Goal: Information Seeking & Learning: Check status

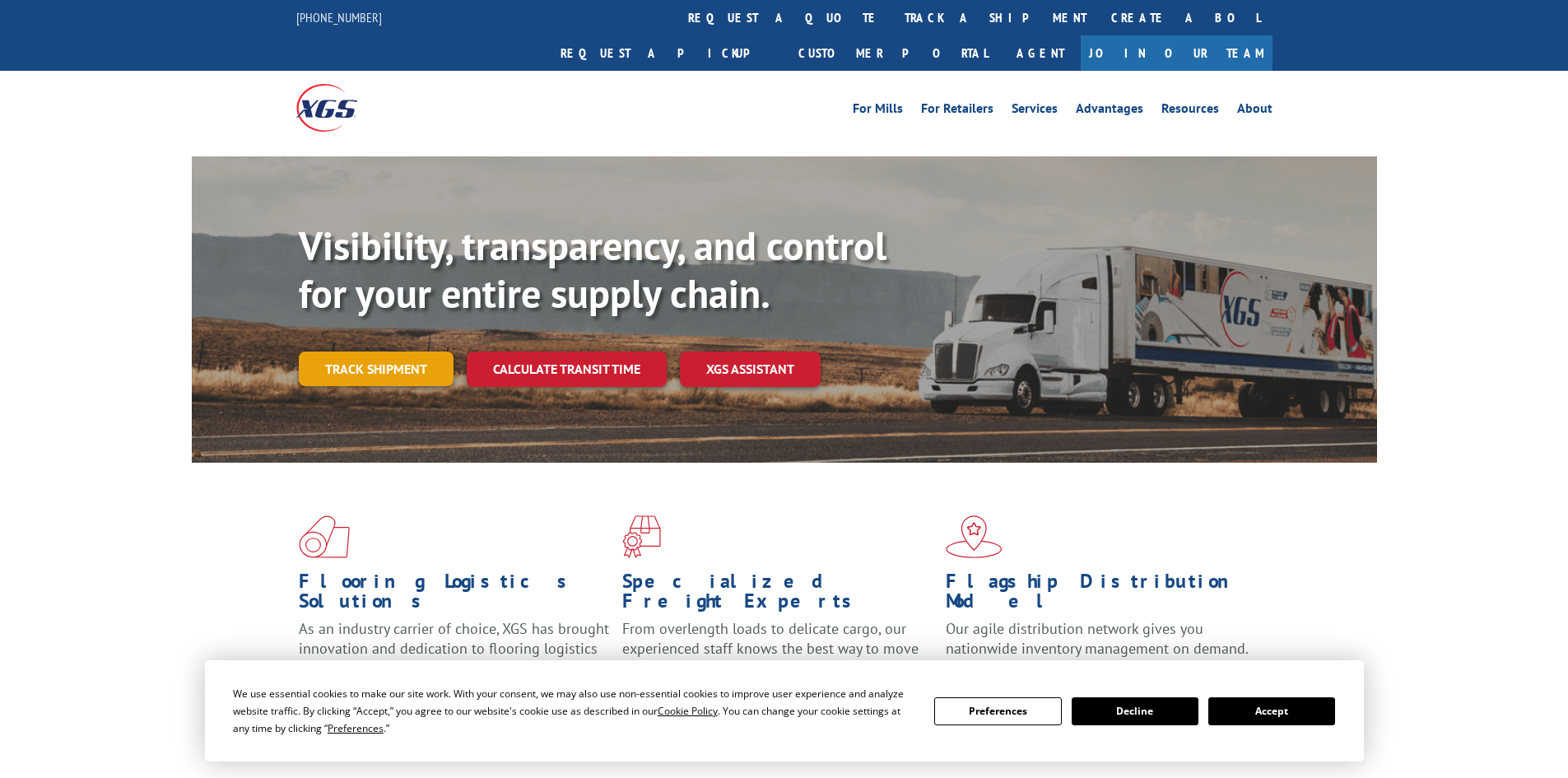
click at [354, 352] on link "Track shipment" at bounding box center [376, 369] width 155 height 34
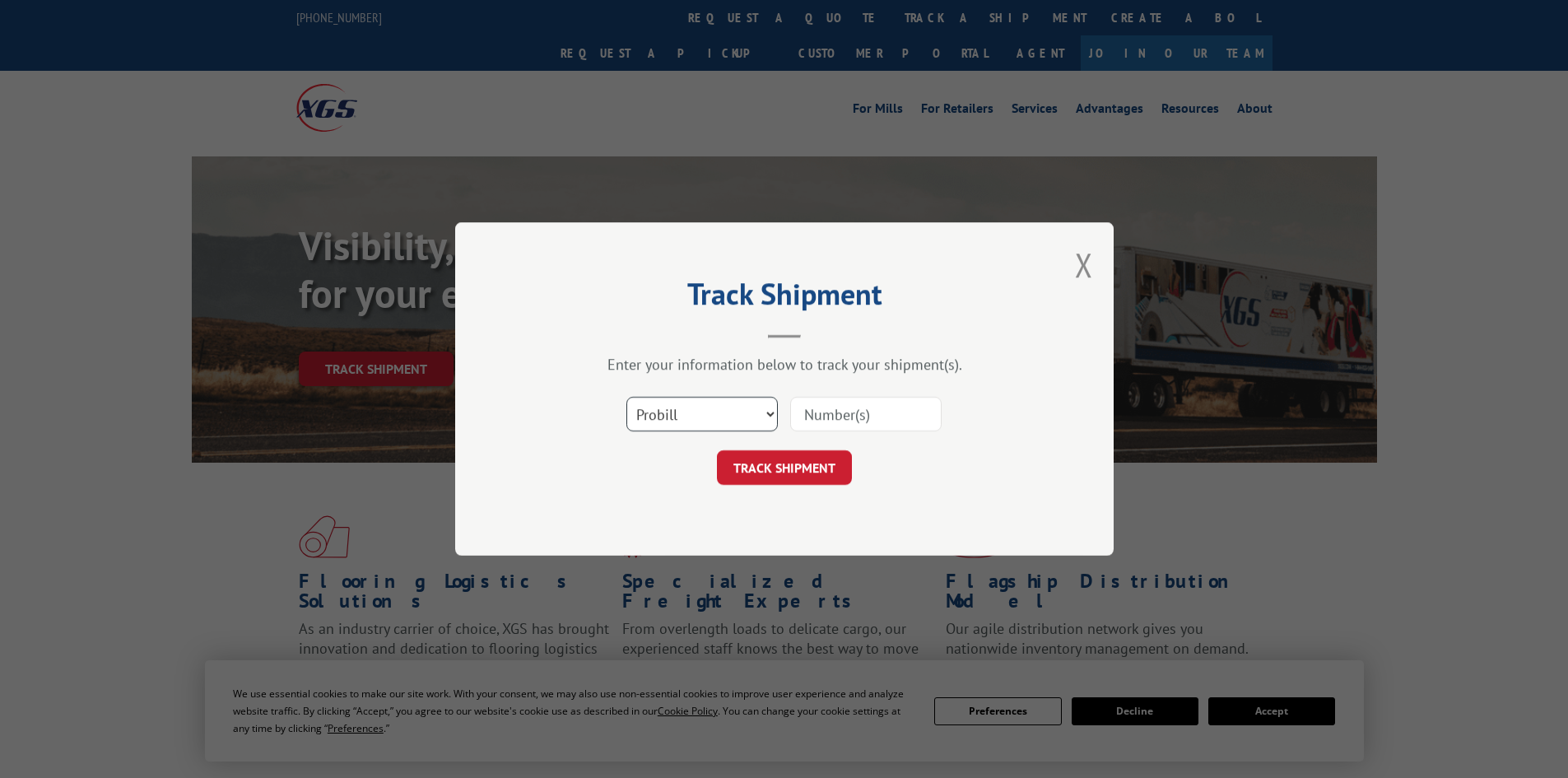
click at [716, 420] on select "Select category... Probill BOL PO" at bounding box center [703, 414] width 152 height 34
select select "bol"
click at [627, 397] on select "Select category... Probill BOL PO" at bounding box center [703, 414] width 152 height 34
click at [827, 420] on input at bounding box center [865, 414] width 152 height 34
paste input "19545667"
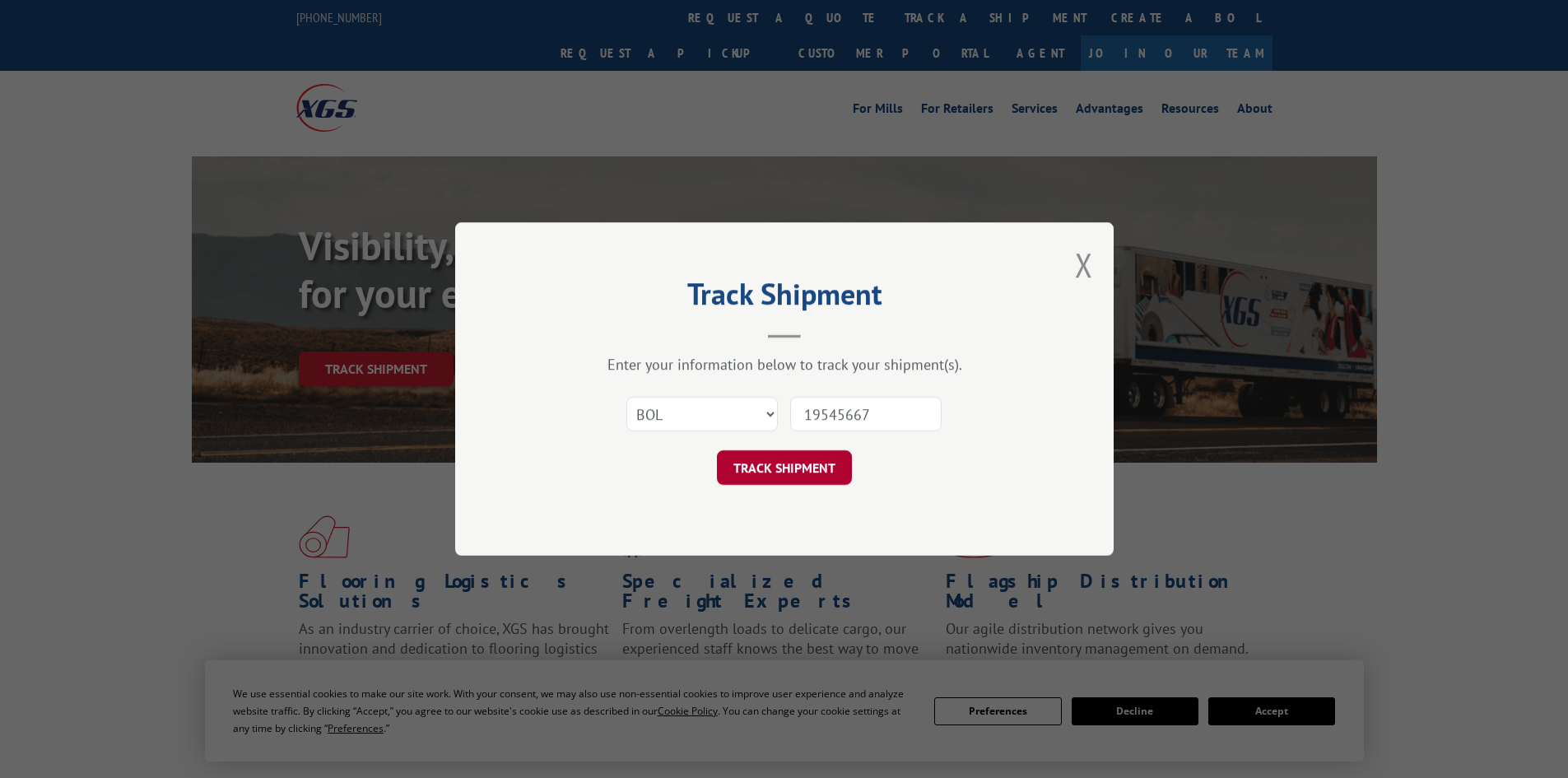
type input "19545667"
click at [797, 463] on button "TRACK SHIPMENT" at bounding box center [784, 467] width 135 height 34
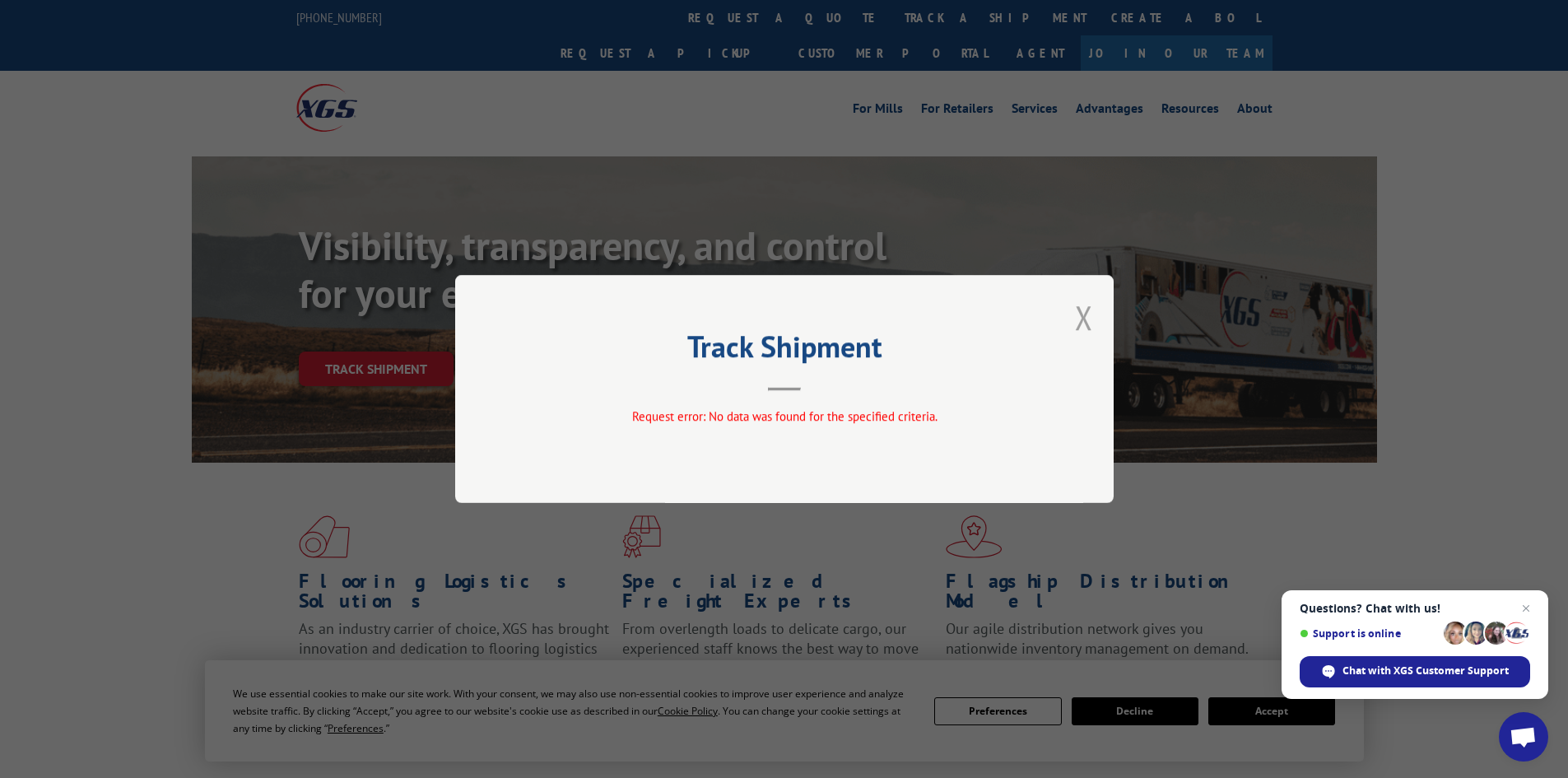
click at [1084, 310] on button "Close modal" at bounding box center [1084, 317] width 19 height 44
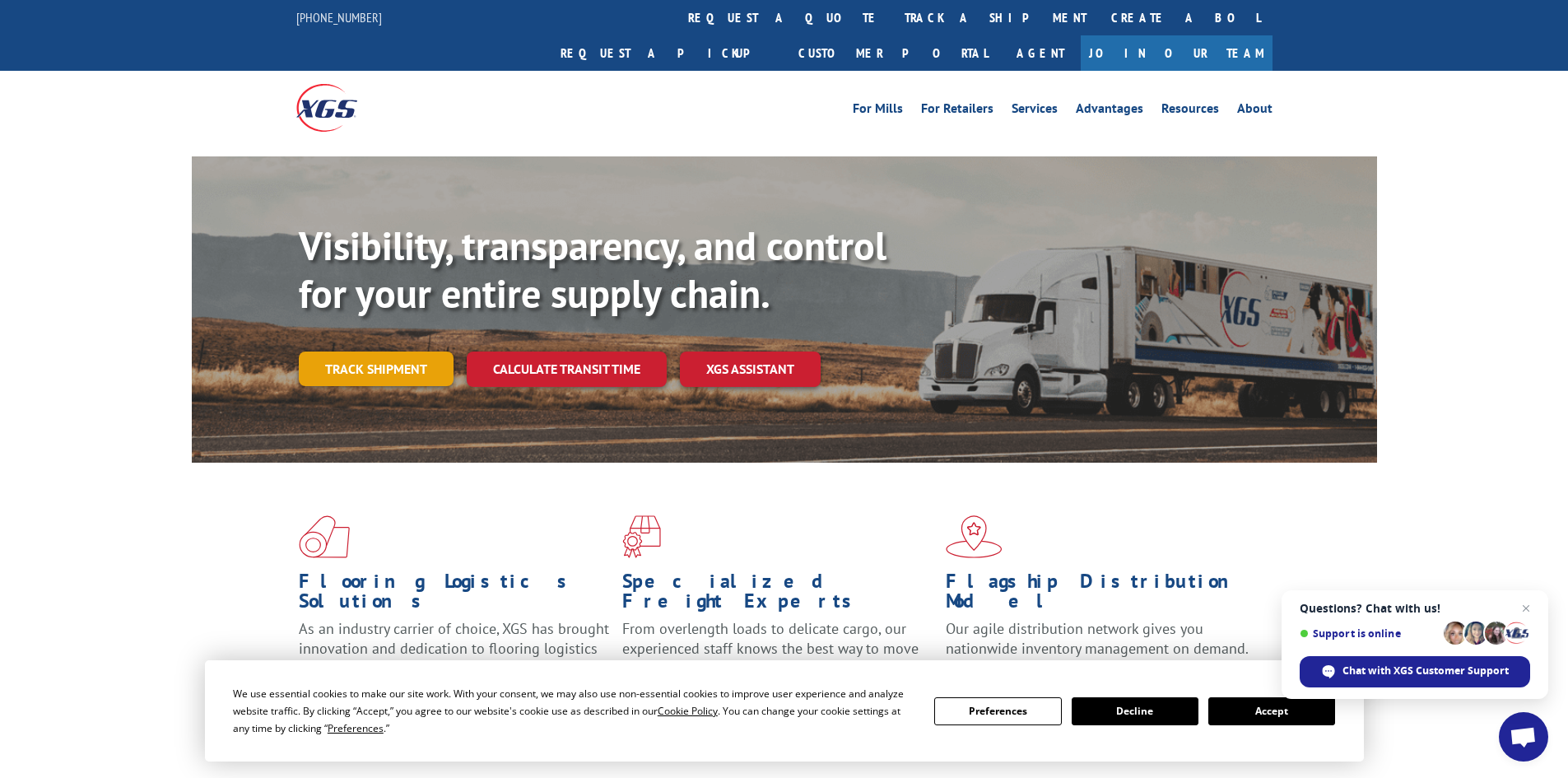
click at [389, 352] on link "Track shipment" at bounding box center [376, 369] width 155 height 34
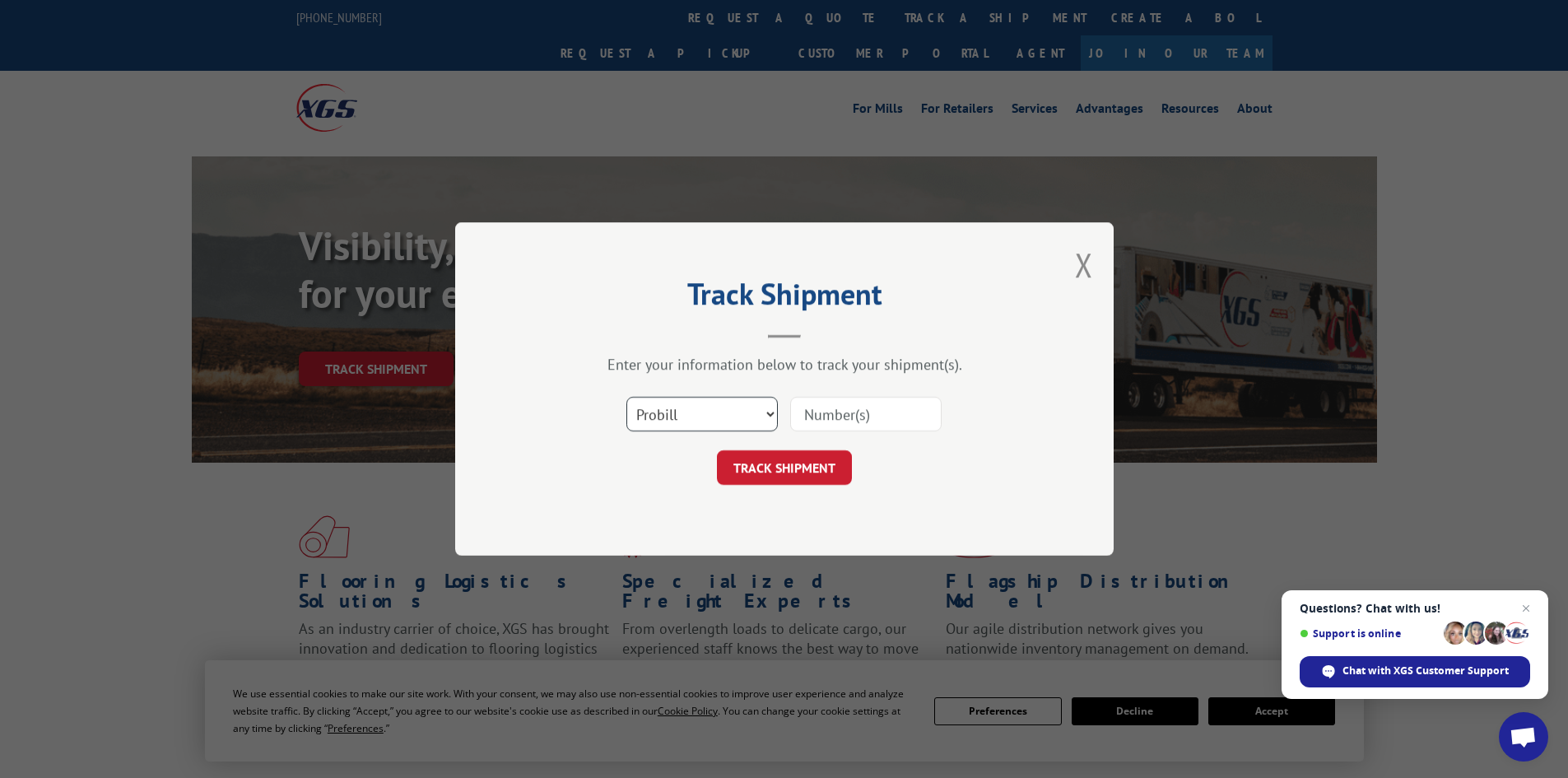
click at [761, 408] on select "Select category... Probill BOL PO" at bounding box center [703, 414] width 152 height 34
select select "po"
click at [627, 397] on select "Select category... Probill BOL PO" at bounding box center [703, 414] width 152 height 34
click at [822, 412] on input at bounding box center [865, 414] width 152 height 34
paste input "19545667"
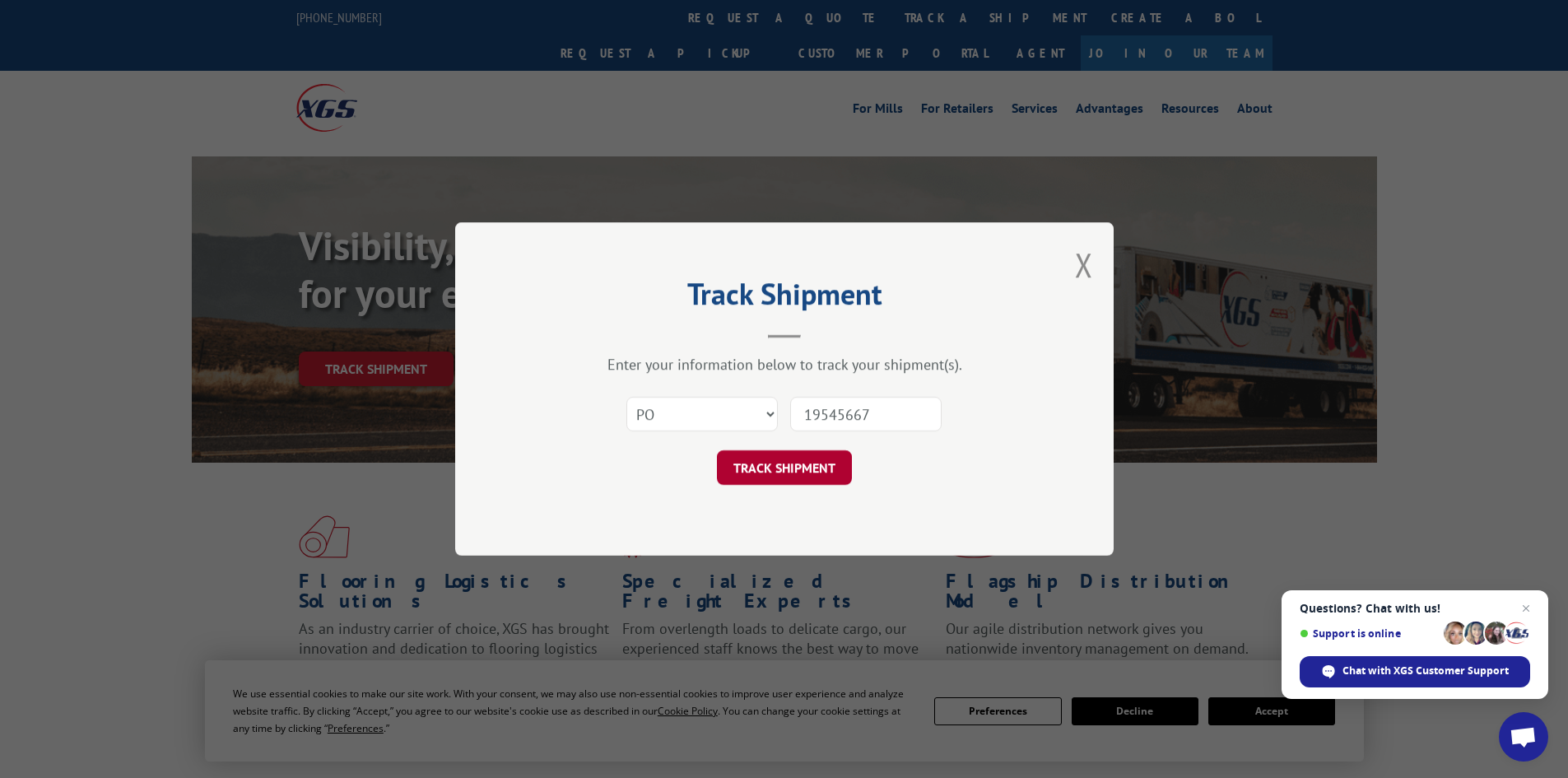
type input "19545667"
click at [775, 471] on button "TRACK SHIPMENT" at bounding box center [784, 467] width 135 height 34
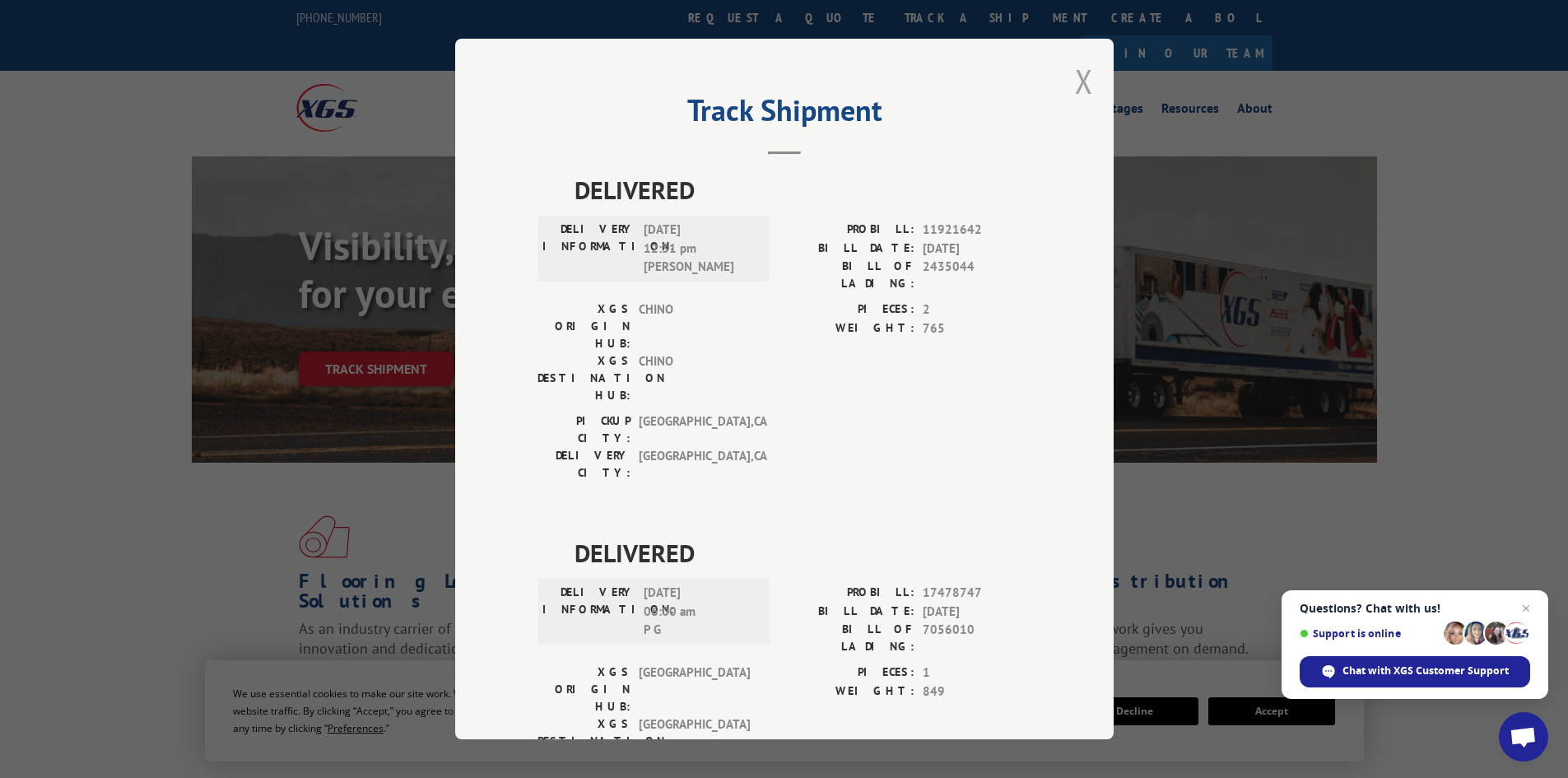
click at [1080, 89] on button "Close modal" at bounding box center [1084, 81] width 19 height 44
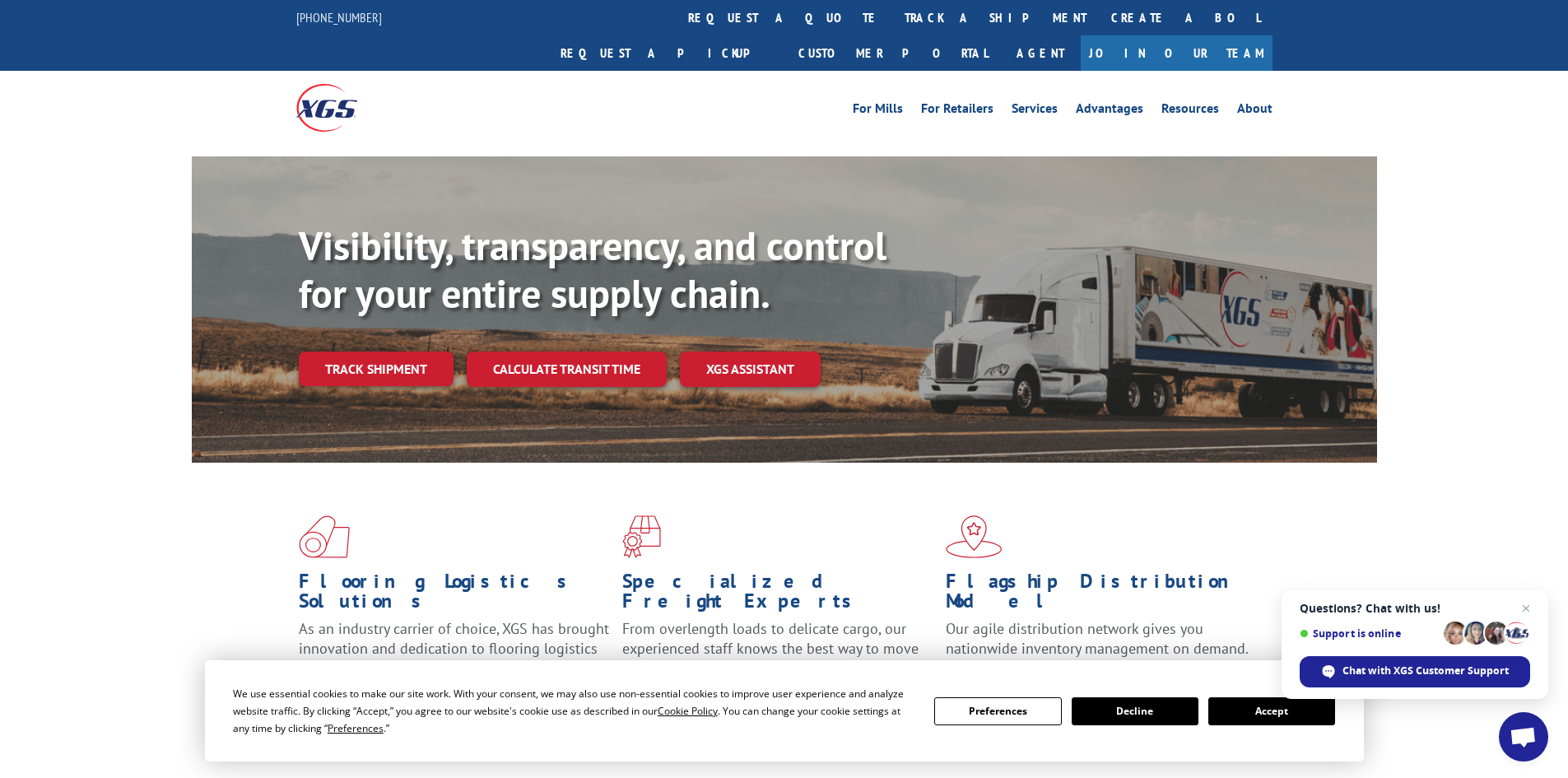
drag, startPoint x: 383, startPoint y: 337, endPoint x: 408, endPoint y: 333, distance: 25.3
click at [382, 352] on link "Track shipment" at bounding box center [376, 369] width 155 height 34
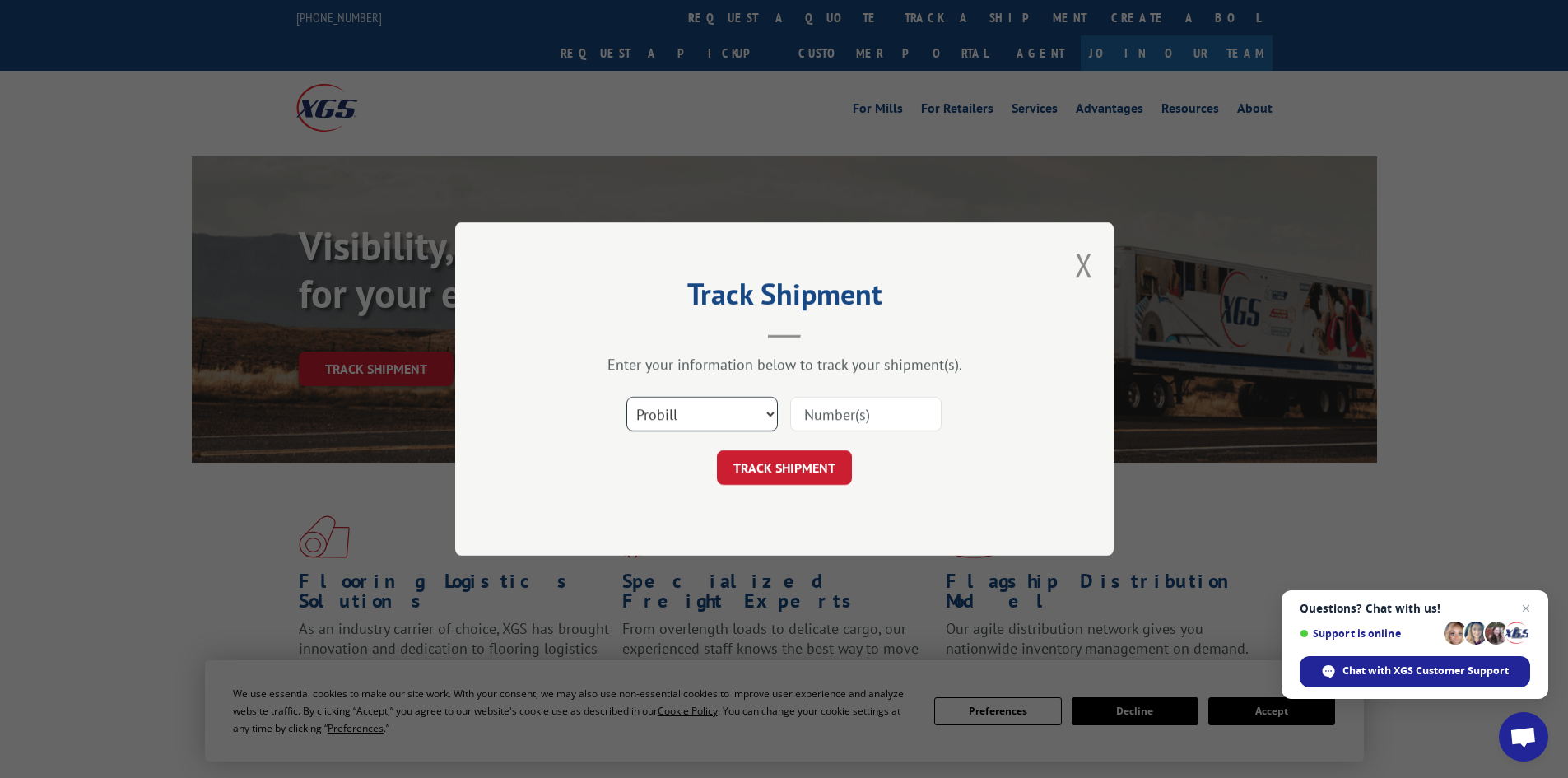
click at [722, 415] on select "Select category... Probill BOL PO" at bounding box center [703, 414] width 152 height 34
select select "po"
click at [627, 397] on select "Select category... Probill BOL PO" at bounding box center [703, 414] width 152 height 34
click at [849, 418] on input at bounding box center [865, 414] width 152 height 34
paste input "19545640"
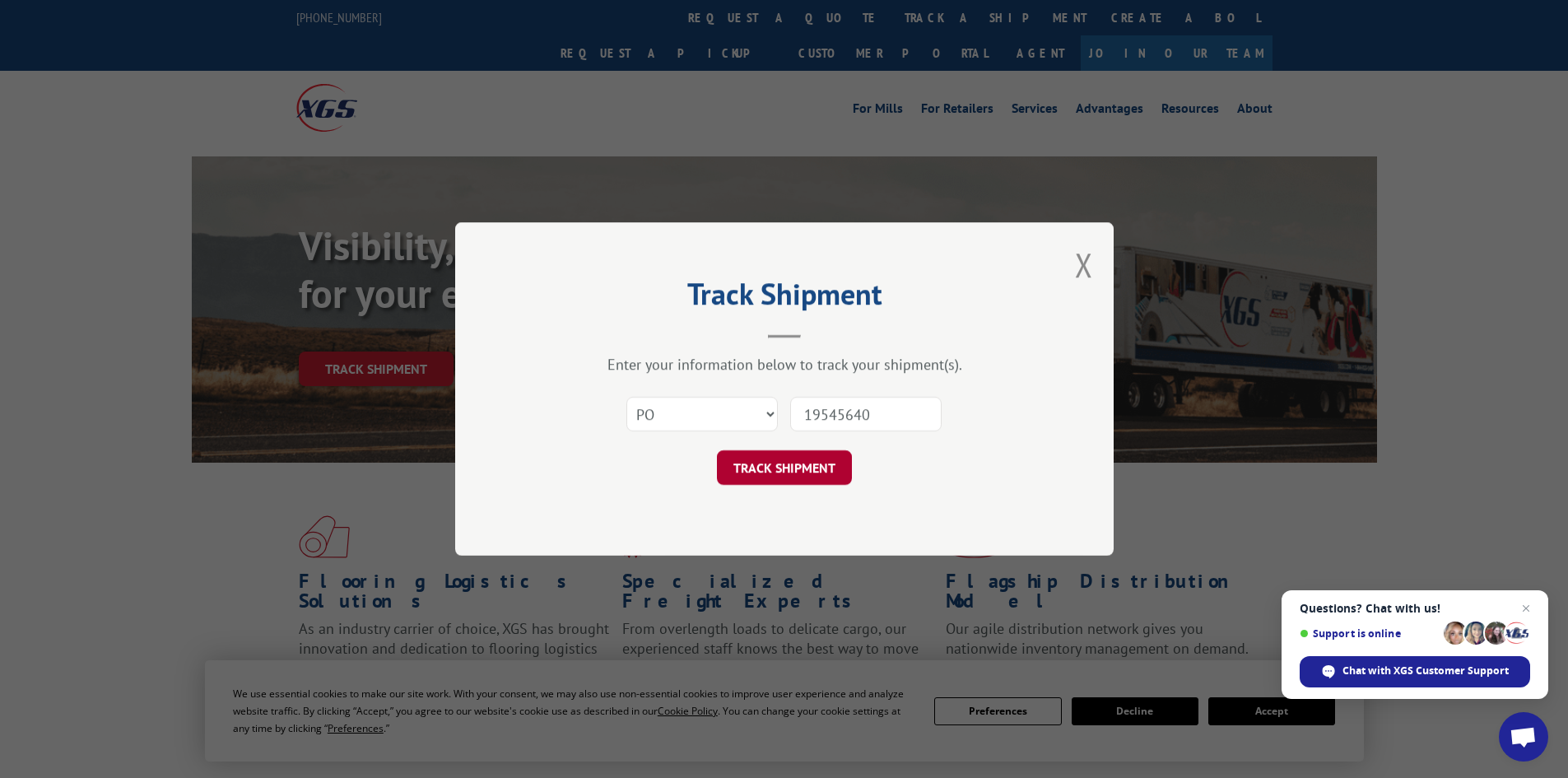
type input "19545640"
click at [784, 457] on button "TRACK SHIPMENT" at bounding box center [784, 467] width 135 height 34
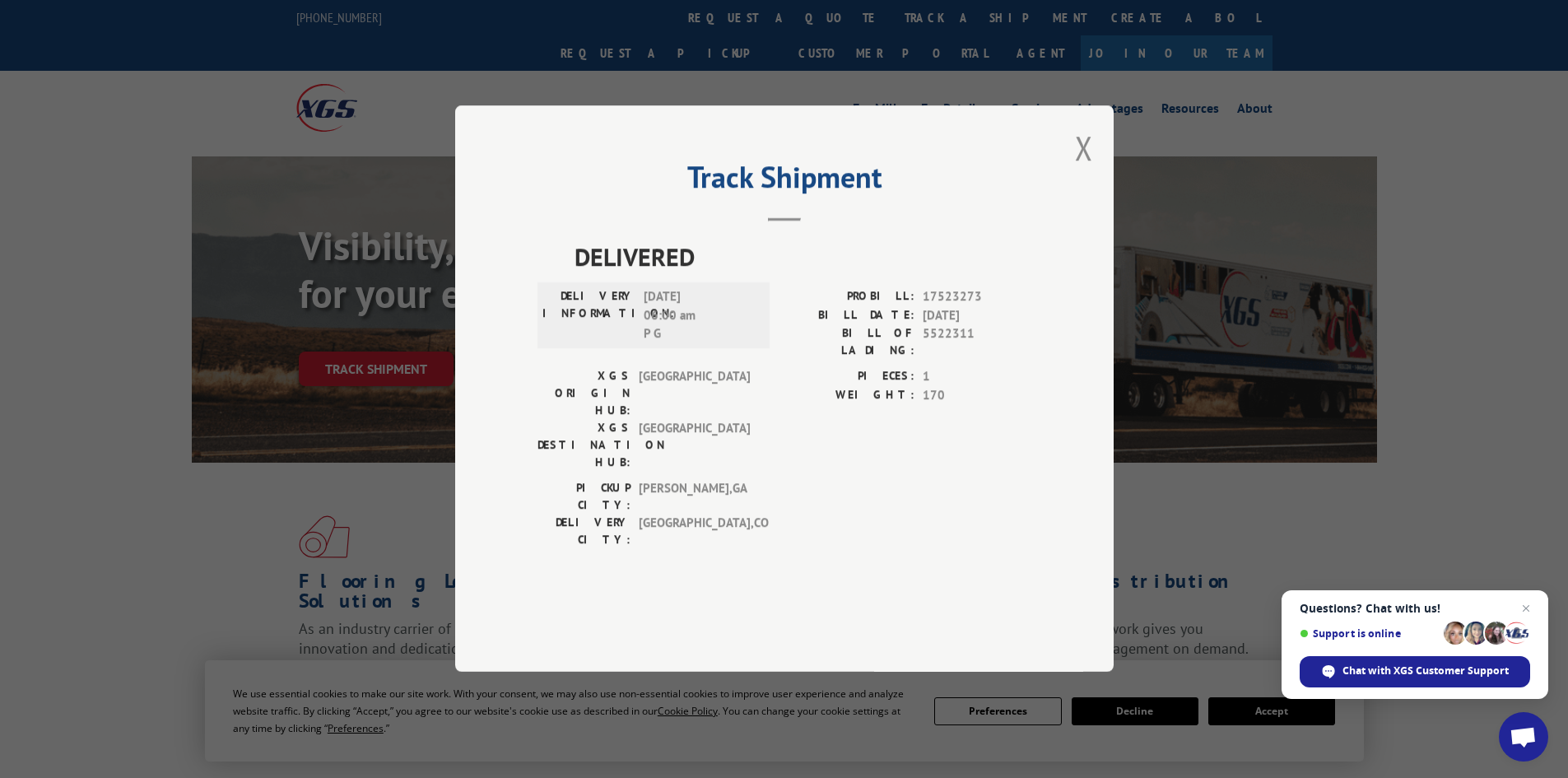
click at [1094, 190] on div "Track Shipment DELIVERED DELIVERY INFORMATION: [DATE] 06:00 am P G PROBILL: 175…" at bounding box center [784, 389] width 658 height 567
click at [1083, 169] on button "Close modal" at bounding box center [1084, 147] width 19 height 44
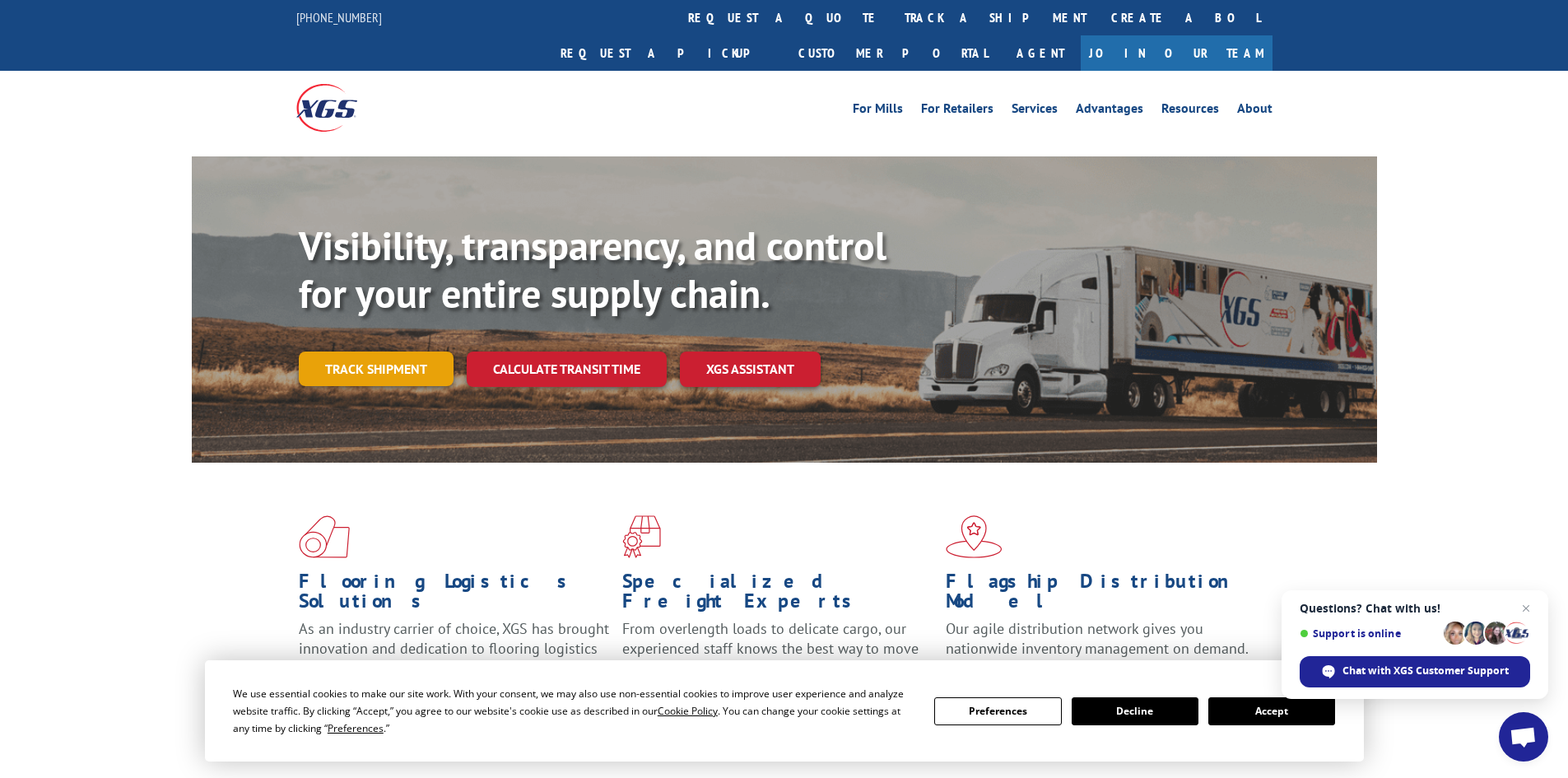
click at [385, 352] on link "Track shipment" at bounding box center [376, 369] width 155 height 34
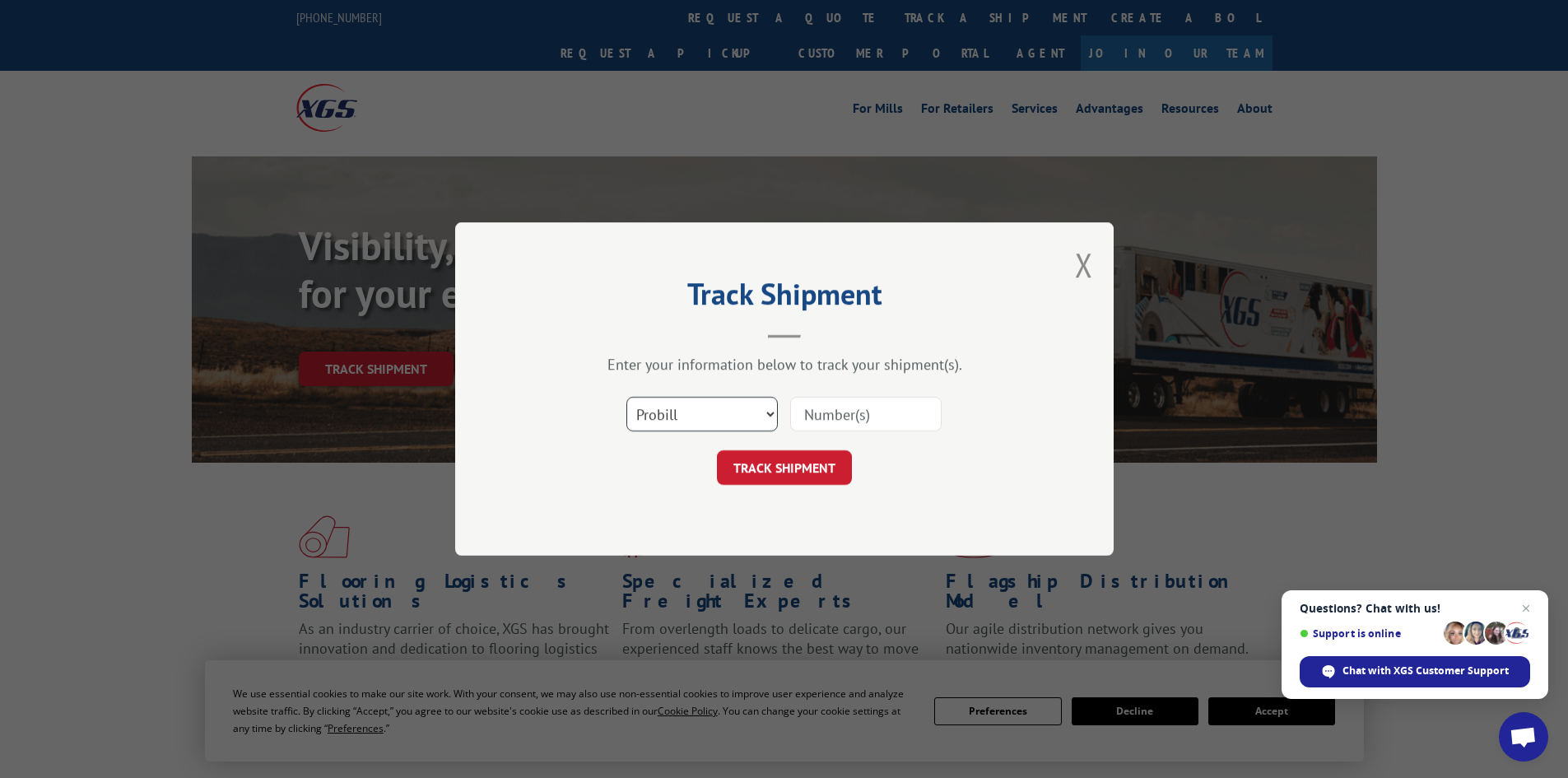
click at [744, 406] on select "Select category... Probill BOL PO" at bounding box center [703, 414] width 152 height 34
select select "po"
click at [627, 397] on select "Select category... Probill BOL PO" at bounding box center [703, 414] width 152 height 34
click at [823, 418] on input at bounding box center [865, 414] width 152 height 34
paste input "19545680"
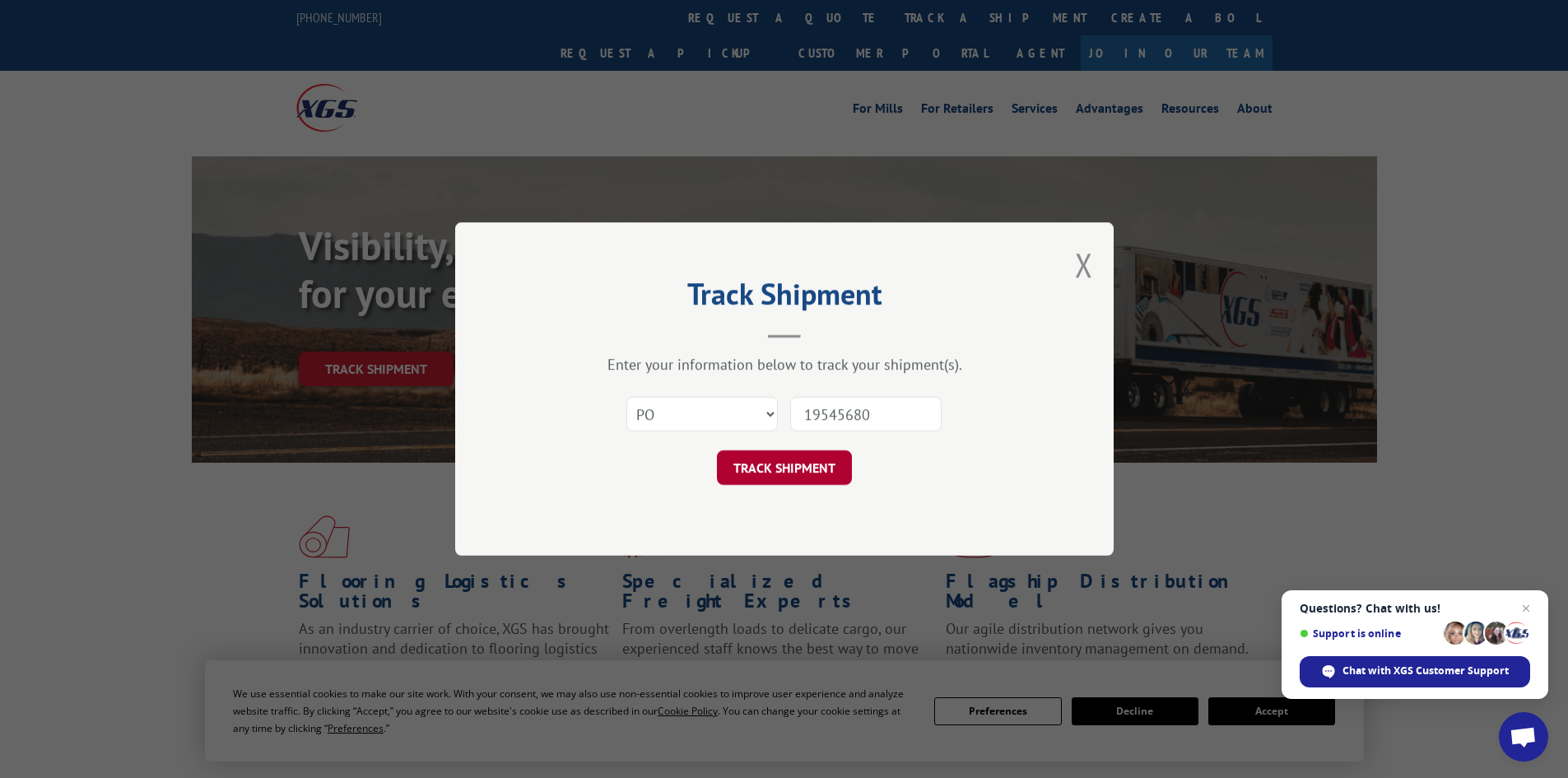
type input "19545680"
click at [796, 460] on button "TRACK SHIPMENT" at bounding box center [784, 467] width 135 height 34
